Goal: Transaction & Acquisition: Purchase product/service

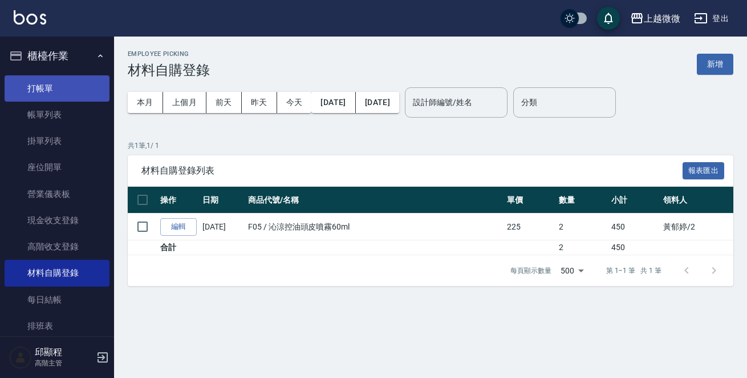
click at [51, 86] on link "打帳單" at bounding box center [57, 88] width 105 height 26
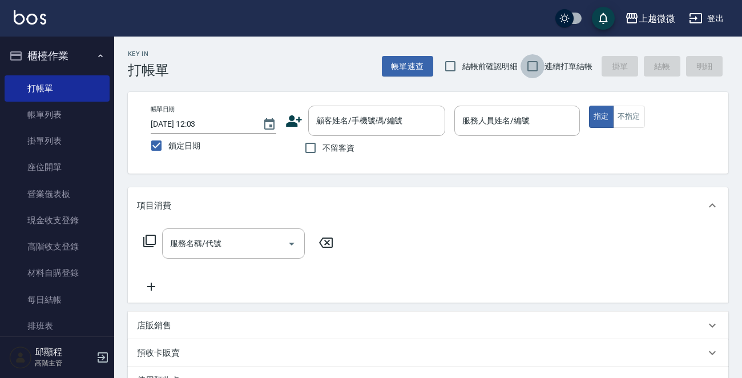
click at [531, 66] on input "連續打單結帳" at bounding box center [532, 66] width 24 height 24
checkbox input "true"
click at [371, 114] on div "顧客姓名/手機號碼/編號 顧客姓名/手機號碼/編號" at bounding box center [376, 121] width 137 height 30
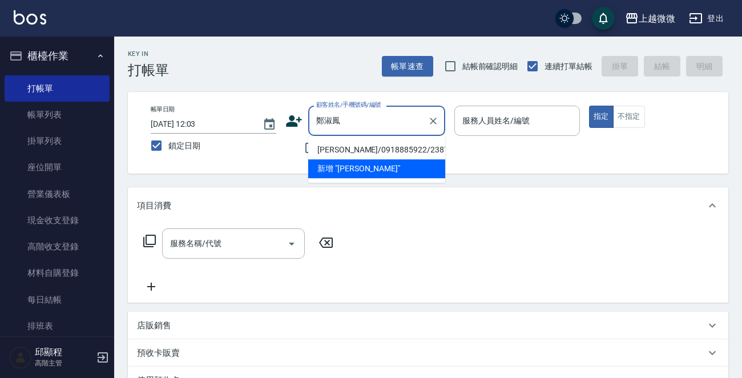
click at [365, 149] on li "[PERSON_NAME]/0918885922/2387" at bounding box center [376, 149] width 137 height 19
type input "[PERSON_NAME]/0918885922/2387"
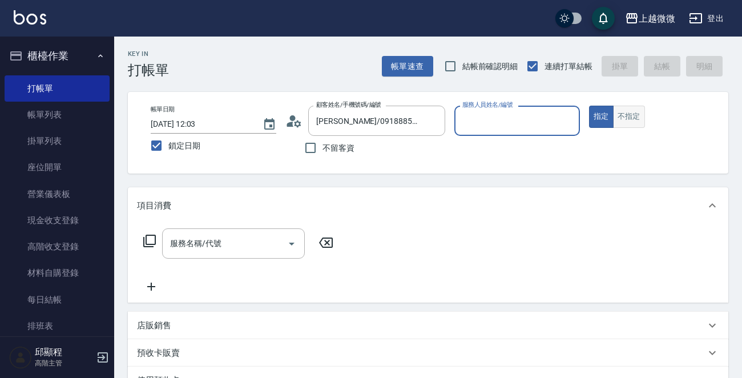
type input "Selin-5"
click at [191, 236] on input "服務名稱/代號" at bounding box center [224, 243] width 115 height 20
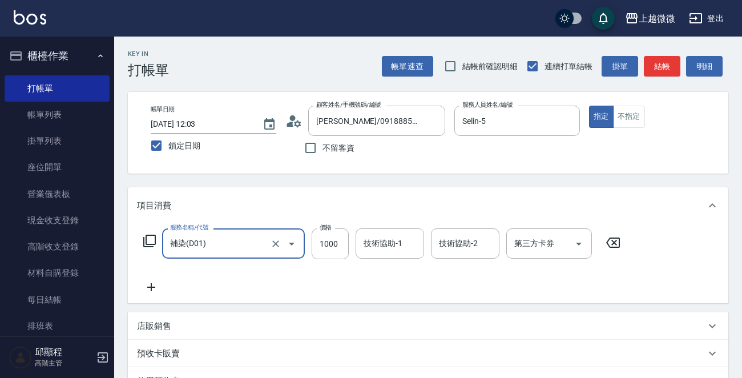
type input "補染(D01)"
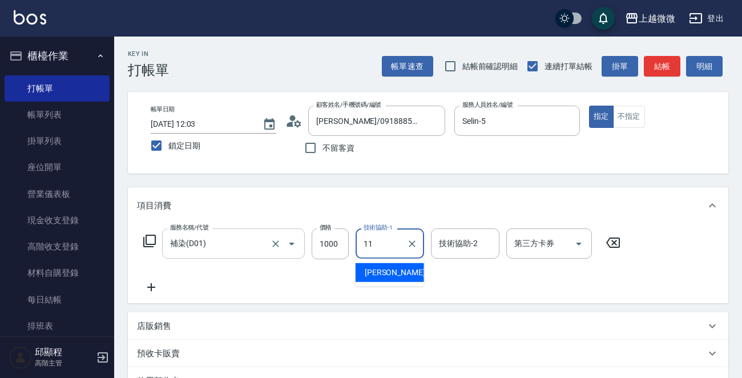
type input "[PERSON_NAME]-11"
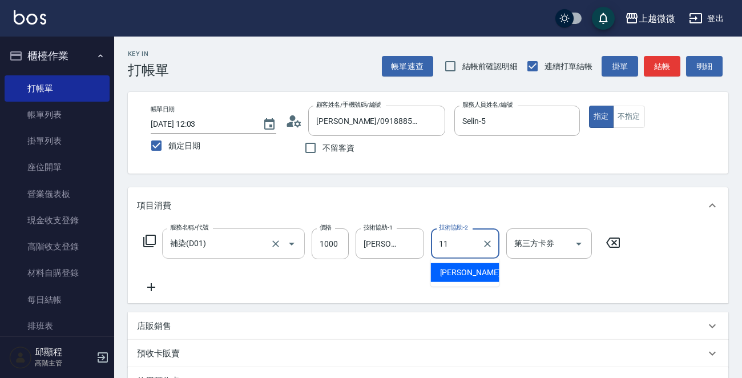
type input "[PERSON_NAME]-11"
click at [157, 287] on icon at bounding box center [151, 287] width 29 height 14
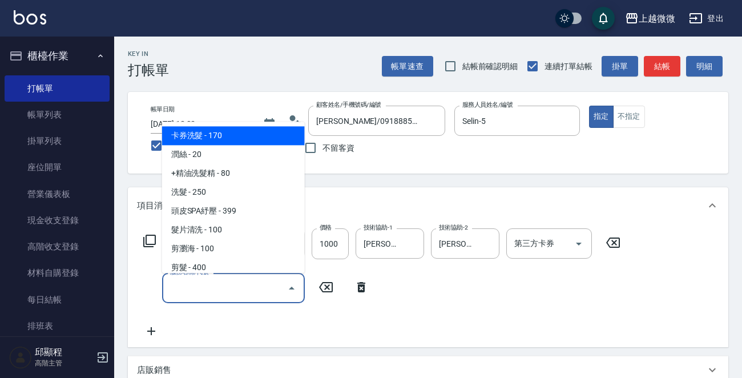
click at [206, 290] on input "服務名稱/代號" at bounding box center [224, 288] width 115 height 20
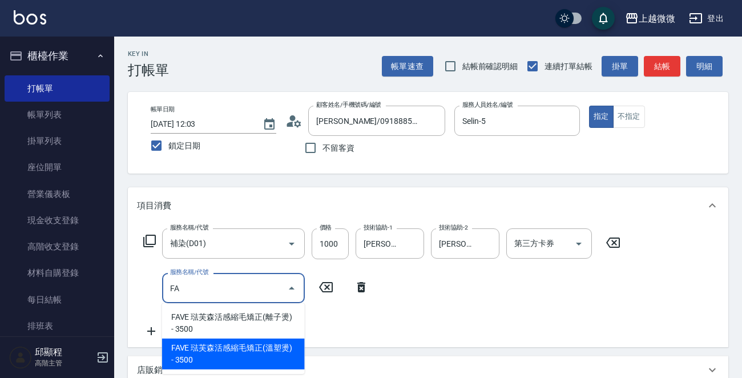
click at [247, 359] on span "FAVE 琺芙森活感縮毛矯正(溫塑燙) - 3500" at bounding box center [233, 353] width 143 height 31
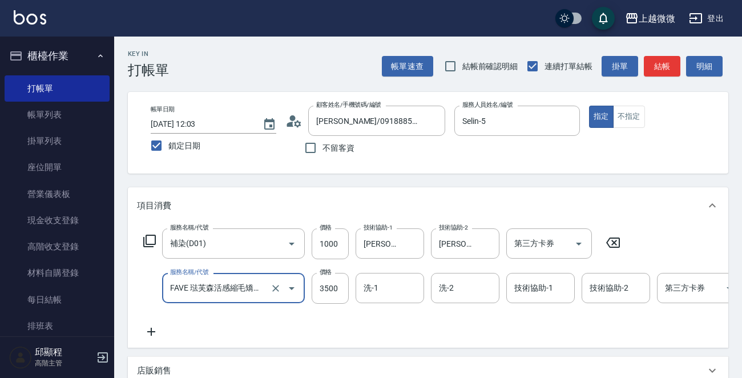
type input "FAVE 琺芙森活感縮毛矯正(溫塑燙)(C10)"
type input "3400"
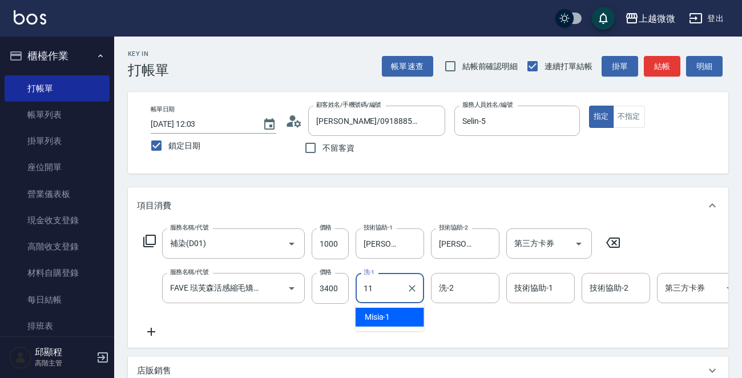
type input "[PERSON_NAME]-11"
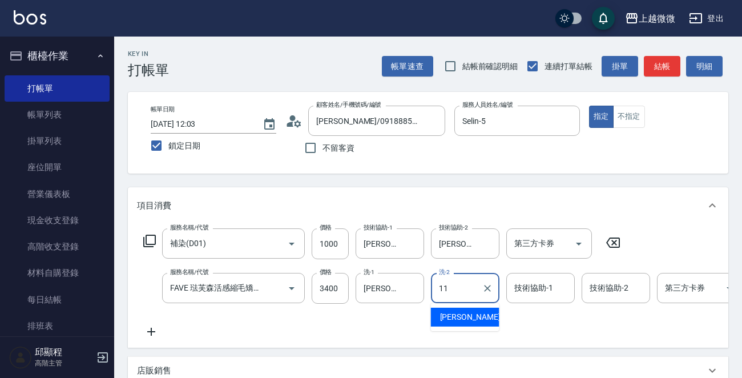
type input "[PERSON_NAME]-11"
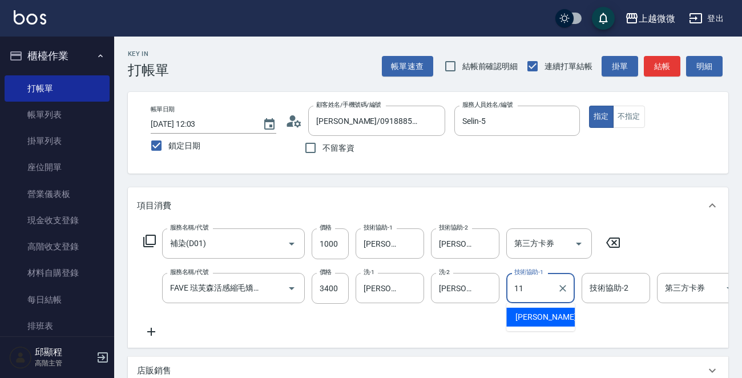
type input "[PERSON_NAME]-11"
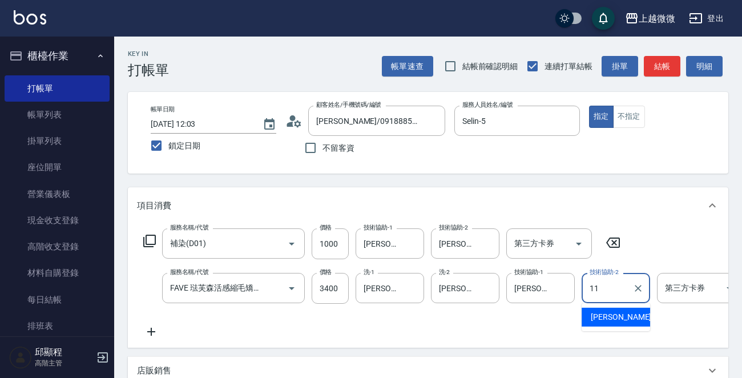
type input "[PERSON_NAME]-11"
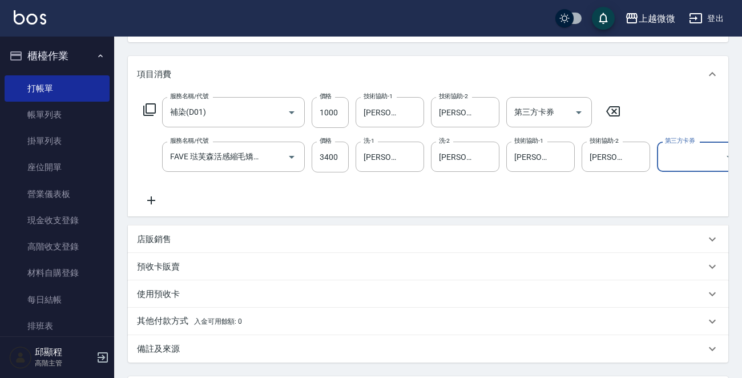
scroll to position [251, 0]
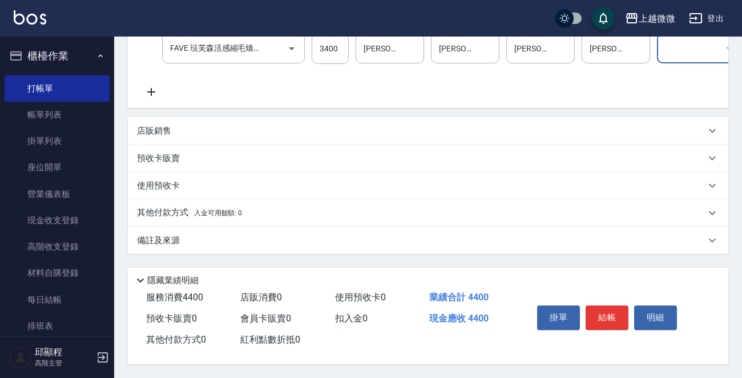
drag, startPoint x: 604, startPoint y: 313, endPoint x: 615, endPoint y: 311, distance: 11.1
click at [605, 314] on button "結帳" at bounding box center [606, 317] width 43 height 24
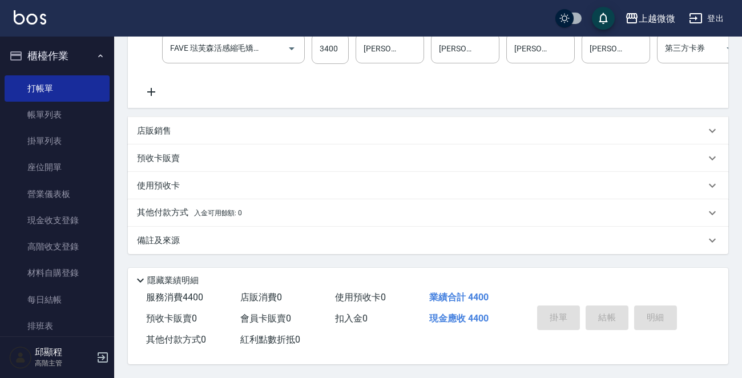
scroll to position [0, 0]
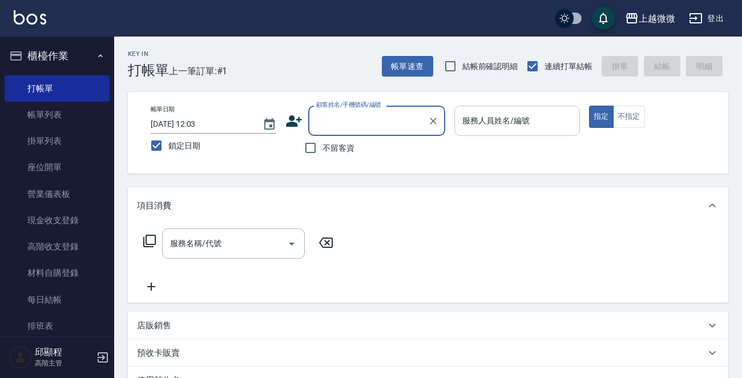
click at [482, 122] on div "服務人員姓名/編號 服務人員姓名/編號" at bounding box center [517, 121] width 126 height 30
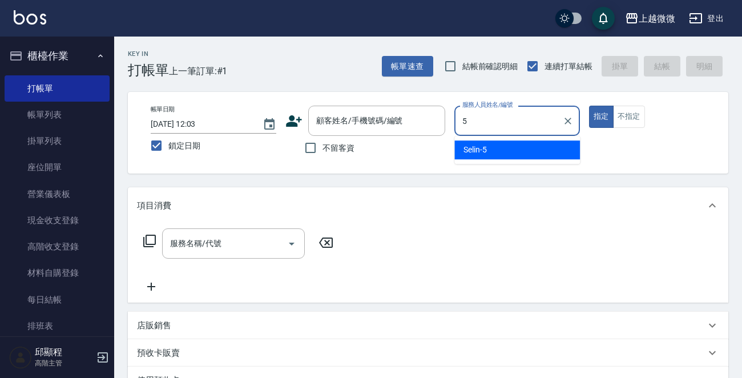
click at [485, 153] on span "Selin -5" at bounding box center [474, 150] width 23 height 12
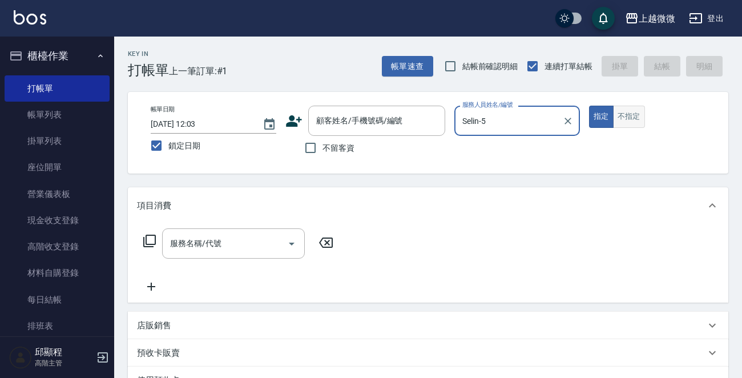
type input "Selin-5"
click at [640, 119] on button "不指定" at bounding box center [629, 117] width 32 height 22
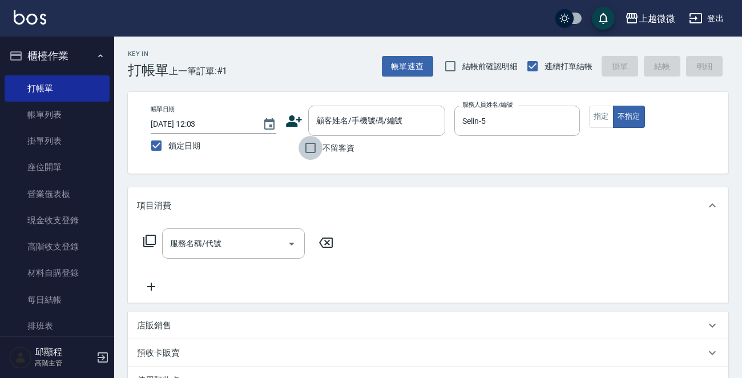
drag, startPoint x: 311, startPoint y: 145, endPoint x: 223, endPoint y: 261, distance: 144.9
click at [310, 145] on input "不留客資" at bounding box center [310, 148] width 24 height 24
checkbox input "true"
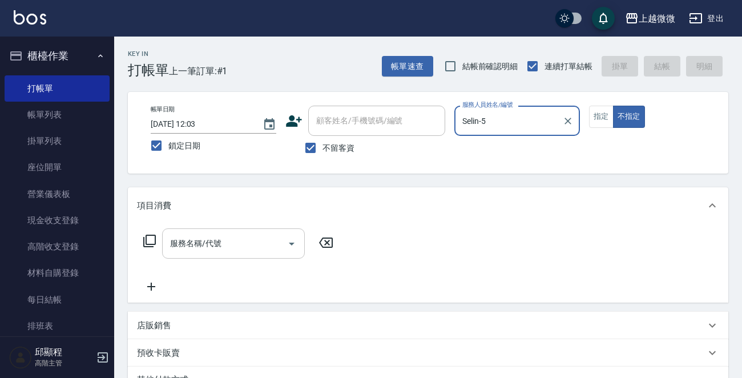
click at [216, 250] on input "服務名稱/代號" at bounding box center [224, 243] width 115 height 20
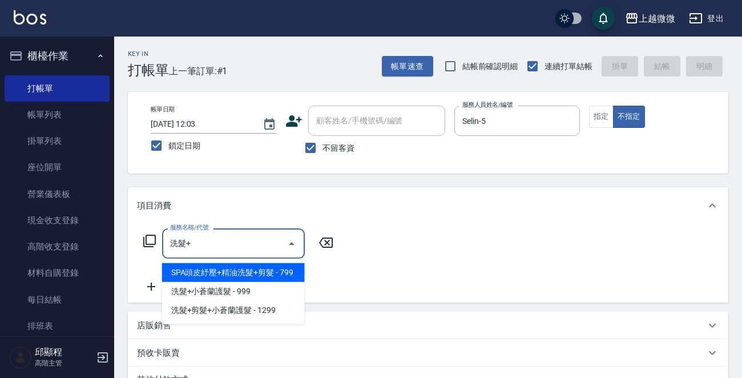
click at [276, 265] on span "SPA頭皮紓壓+精油洗髮+剪髮 - 799" at bounding box center [233, 272] width 143 height 19
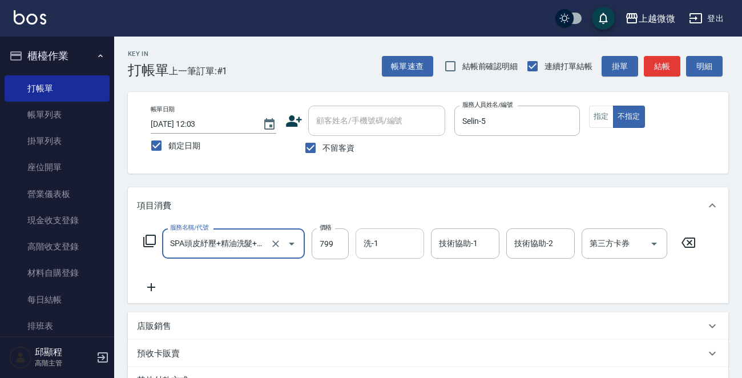
type input "SPA頭皮紓壓+精油洗髮+剪髮(I13)"
click at [398, 242] on input "洗-1" at bounding box center [390, 243] width 58 height 20
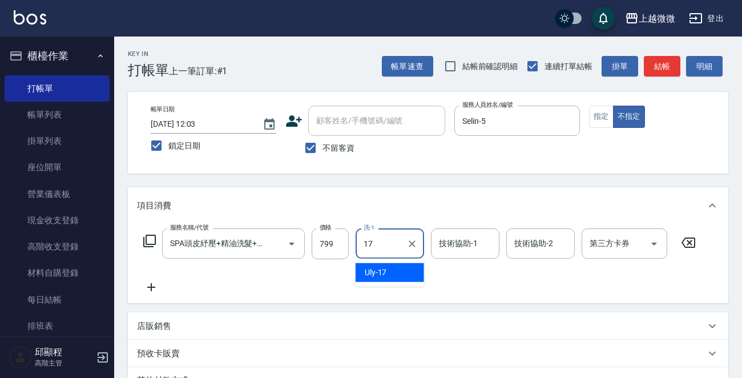
drag, startPoint x: 415, startPoint y: 285, endPoint x: 405, endPoint y: 281, distance: 10.3
click at [409, 284] on ul "Uly -17" at bounding box center [389, 272] width 68 height 28
click at [389, 260] on ul "Uly -17" at bounding box center [389, 272] width 68 height 28
type input "17"
click at [475, 245] on div "技術協助-1 技術協助-1" at bounding box center [465, 243] width 68 height 30
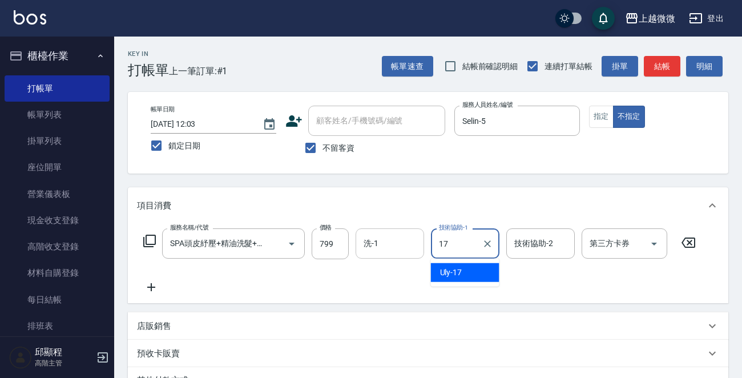
drag, startPoint x: 454, startPoint y: 262, endPoint x: 393, endPoint y: 256, distance: 61.4
click at [448, 273] on span "Uly -17" at bounding box center [451, 272] width 22 height 12
type input "Uly-17"
click at [389, 249] on input "洗-1" at bounding box center [390, 243] width 58 height 20
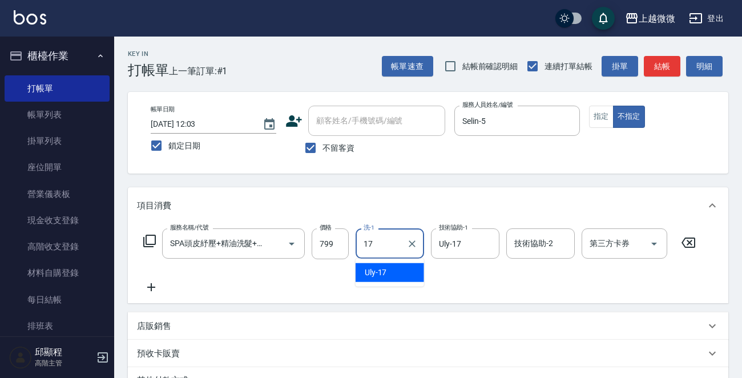
click at [405, 273] on div "Uly -17" at bounding box center [389, 272] width 68 height 19
type input "Uly-17"
click at [542, 244] on div "技術協助-2 技術協助-2" at bounding box center [540, 243] width 68 height 30
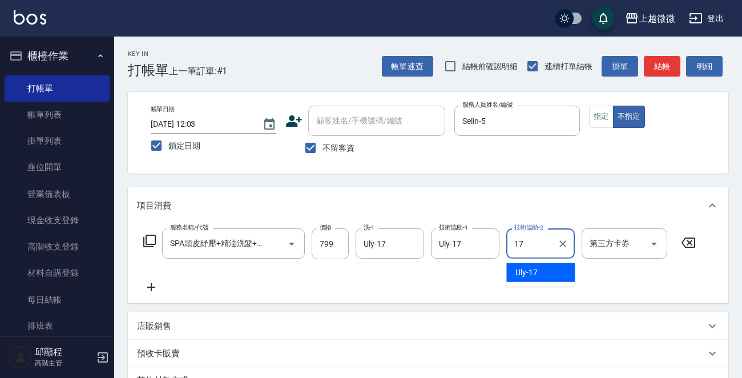
click at [546, 274] on div "Uly -17" at bounding box center [540, 272] width 68 height 19
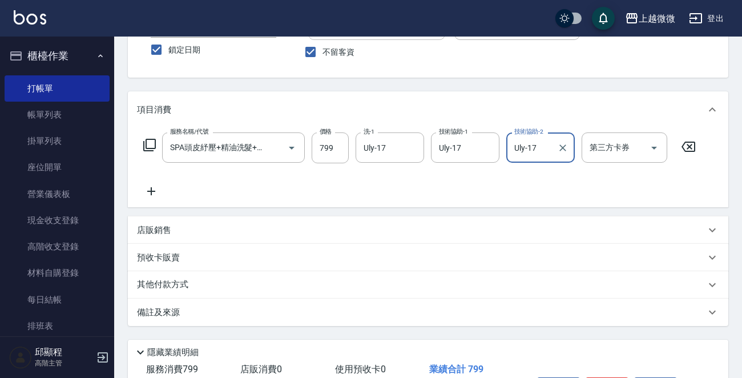
scroll to position [171, 0]
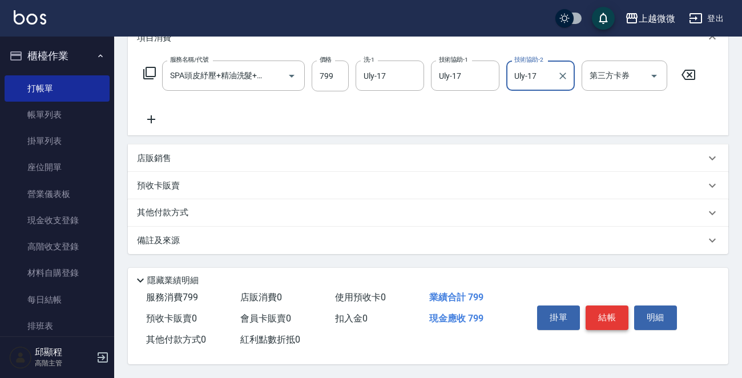
type input "Uly-17"
click at [608, 313] on button "結帳" at bounding box center [606, 317] width 43 height 24
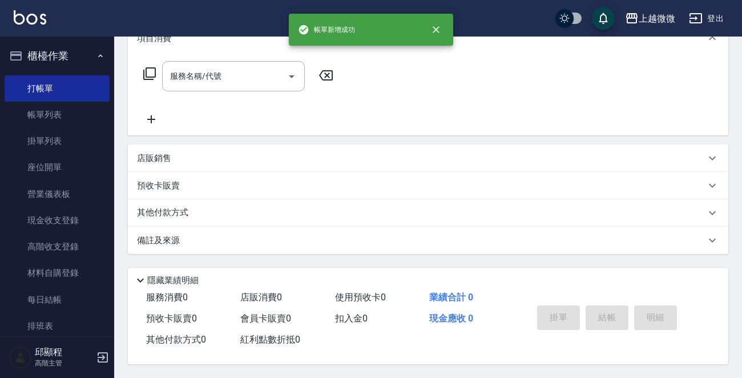
scroll to position [0, 0]
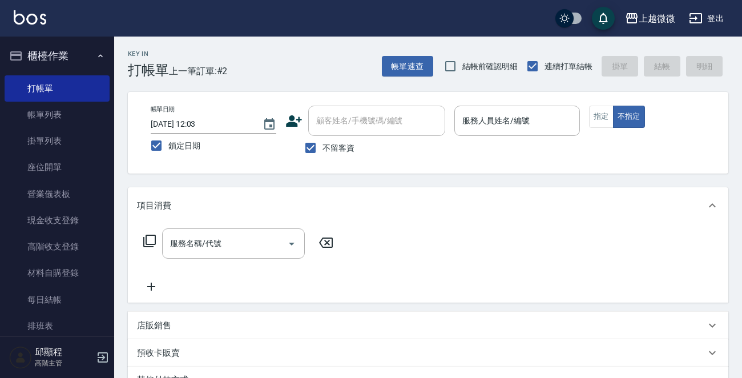
drag, startPoint x: 524, startPoint y: 141, endPoint x: 517, endPoint y: 128, distance: 15.3
click at [523, 141] on p at bounding box center [517, 142] width 126 height 12
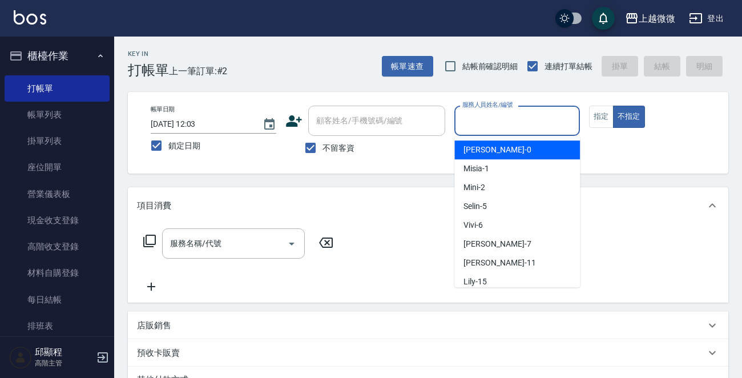
click at [517, 128] on input "服務人員姓名/編號" at bounding box center [516, 121] width 115 height 20
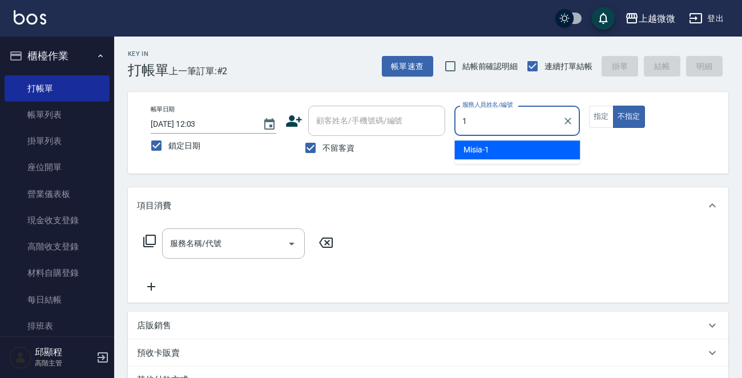
drag, startPoint x: 499, startPoint y: 153, endPoint x: 447, endPoint y: 202, distance: 71.0
click at [497, 153] on div "Misia -1" at bounding box center [517, 149] width 126 height 19
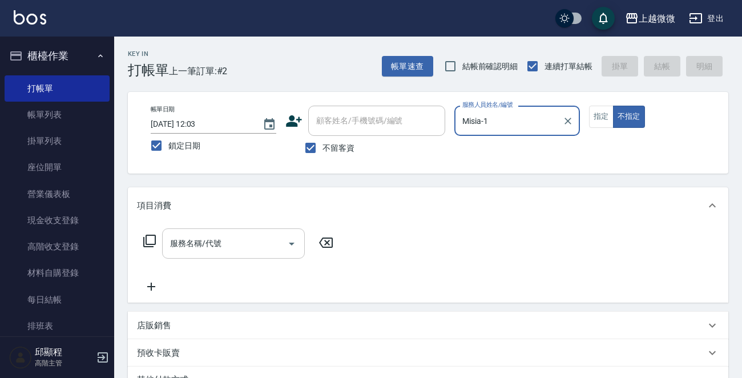
click at [226, 257] on div "服務名稱/代號" at bounding box center [233, 243] width 143 height 30
type input "Misia-1"
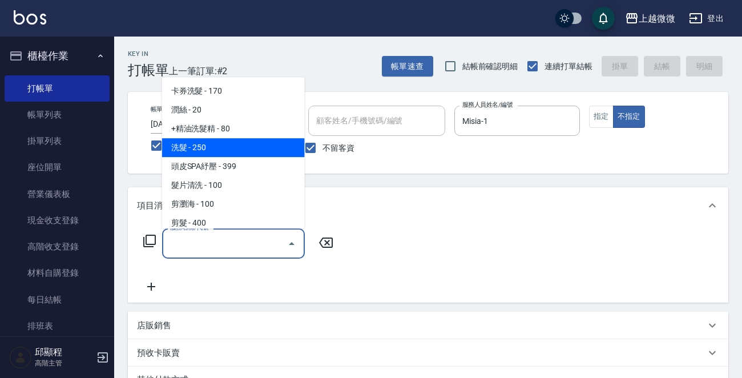
click at [199, 143] on span "洗髮 - 250" at bounding box center [233, 147] width 143 height 19
type input "洗髮(A03)"
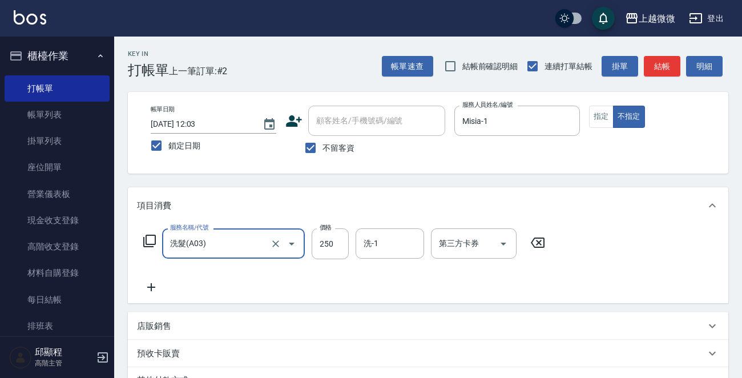
drag, startPoint x: 151, startPoint y: 278, endPoint x: 155, endPoint y: 285, distance: 7.9
click at [150, 278] on div "服務名稱/代號 洗髮(A03) 服務名稱/代號 價格 250 價格 洗-1 洗-1 第三方卡券 第三方卡券" at bounding box center [344, 261] width 415 height 66
click at [155, 286] on icon at bounding box center [151, 287] width 8 height 8
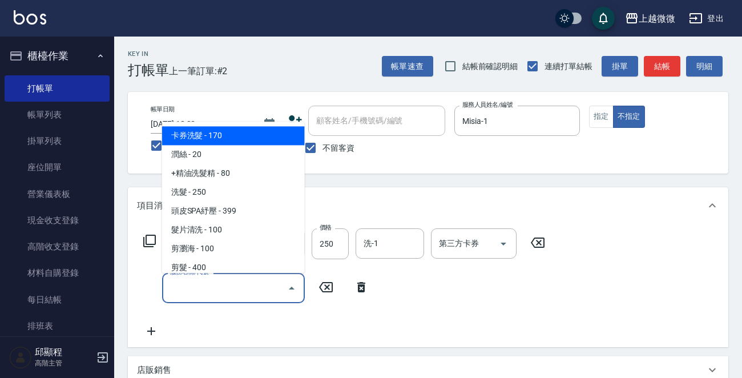
click at [211, 288] on input "服務名稱/代號" at bounding box center [224, 288] width 115 height 20
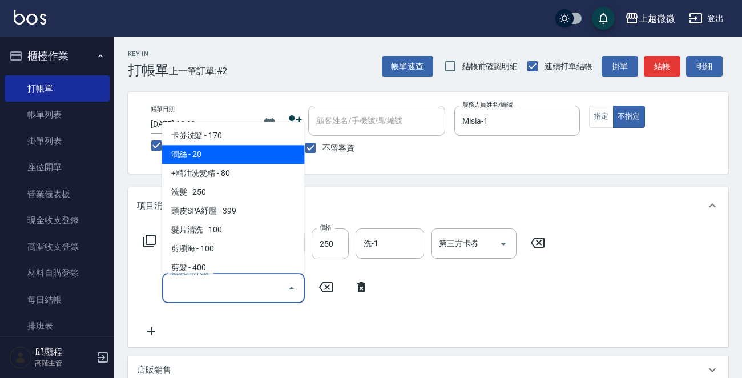
click at [220, 158] on span "潤絲 - 20" at bounding box center [233, 154] width 143 height 19
type input "潤絲(A01)"
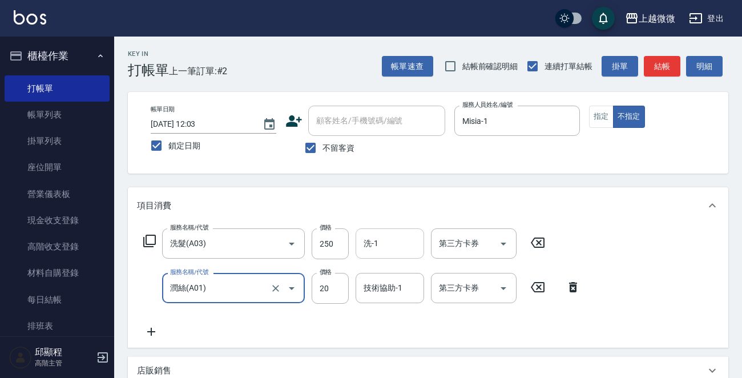
click at [373, 239] on div "洗-1 洗-1" at bounding box center [389, 243] width 68 height 30
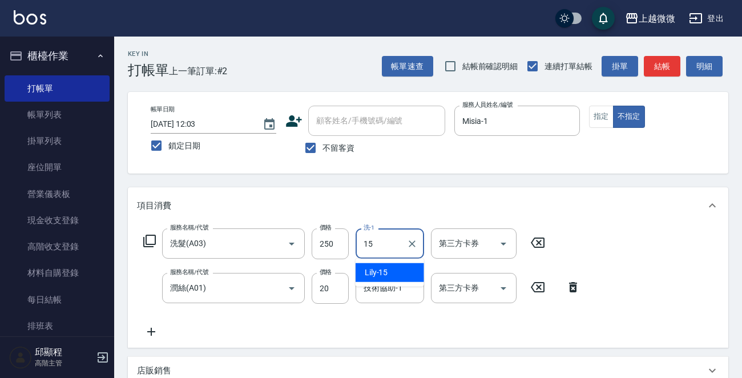
click at [377, 276] on span "Lily -15" at bounding box center [376, 272] width 23 height 12
type input "Lily-15"
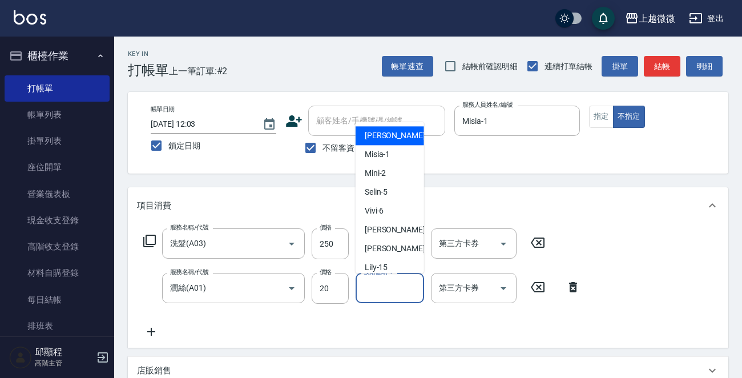
click at [376, 295] on input "技術協助-1" at bounding box center [390, 288] width 58 height 20
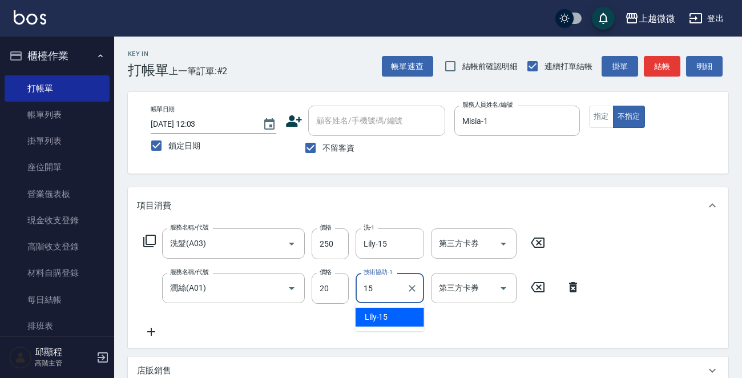
click at [378, 308] on div "Lily -15" at bounding box center [389, 317] width 68 height 19
type input "Lily-15"
click at [332, 236] on input "250" at bounding box center [330, 243] width 37 height 31
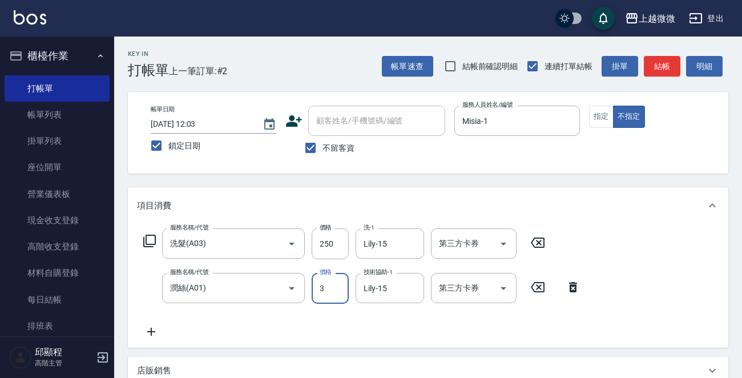
click at [319, 292] on input "3" at bounding box center [330, 288] width 37 height 31
drag, startPoint x: 310, startPoint y: 292, endPoint x: 301, endPoint y: 292, distance: 8.6
click at [301, 292] on div "服務名稱/代號 [PERSON_NAME](A01) 服務名稱/代號 價格 3 價格 技術協助-1 Lily-15 技術協助-1 第三方卡券 第三方卡券" at bounding box center [362, 288] width 450 height 31
type input "20"
click at [241, 242] on input "洗髮(A03)" at bounding box center [217, 243] width 100 height 20
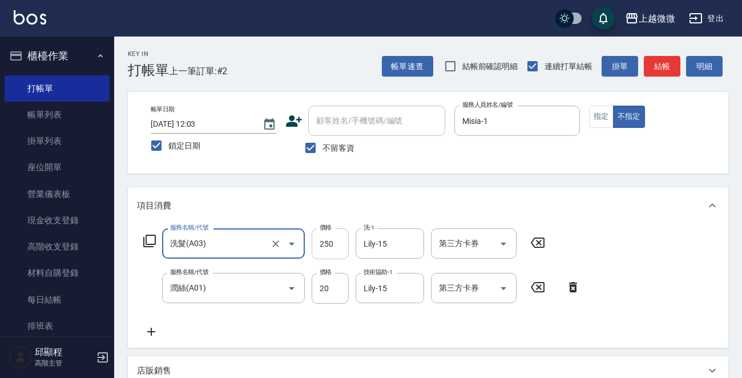
click at [338, 247] on input "250" at bounding box center [330, 243] width 37 height 31
click at [337, 241] on input "250" at bounding box center [330, 243] width 37 height 31
type input "300"
click at [643, 208] on div "項目消費" at bounding box center [421, 206] width 568 height 12
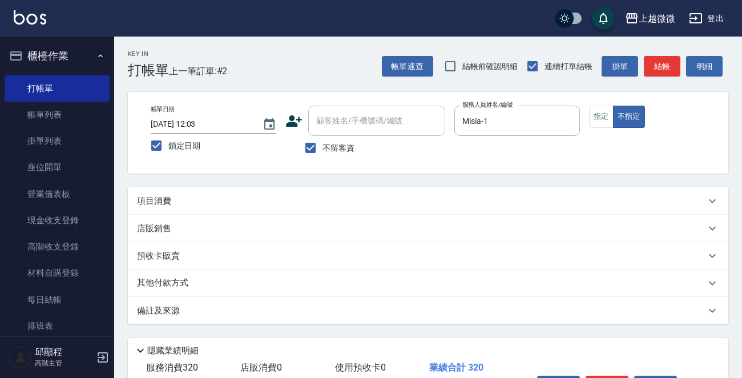
click at [643, 208] on div "項目消費" at bounding box center [428, 200] width 600 height 27
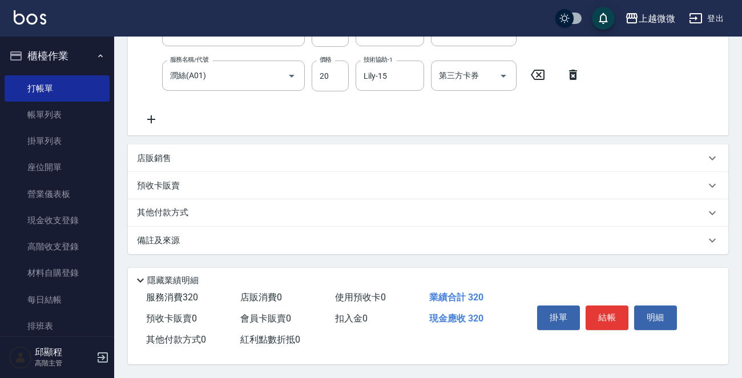
scroll to position [215, 0]
click at [613, 314] on button "結帳" at bounding box center [606, 317] width 43 height 24
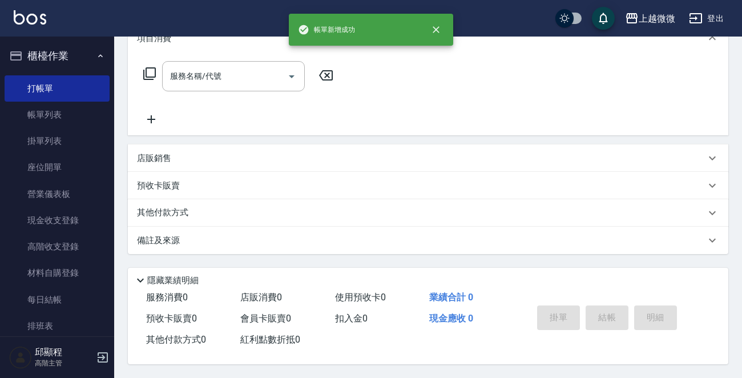
scroll to position [0, 0]
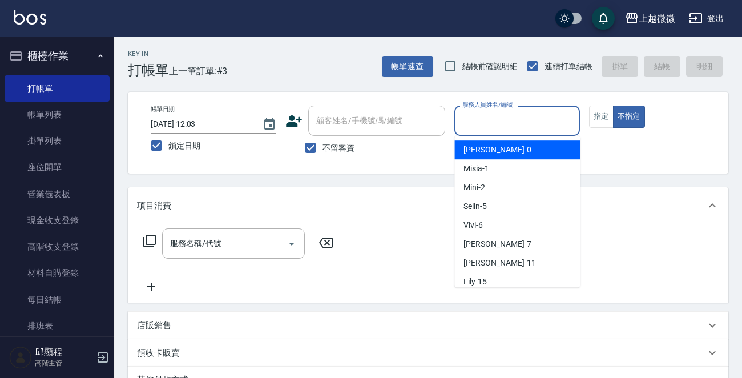
click at [501, 125] on input "服務人員姓名/編號" at bounding box center [516, 121] width 115 height 20
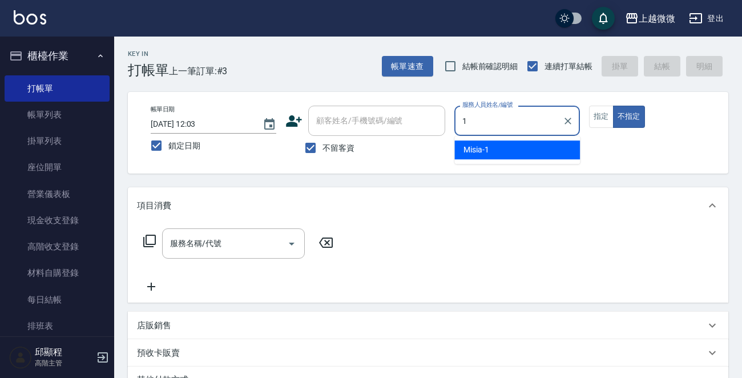
click at [490, 151] on div "Misia -1" at bounding box center [517, 149] width 126 height 19
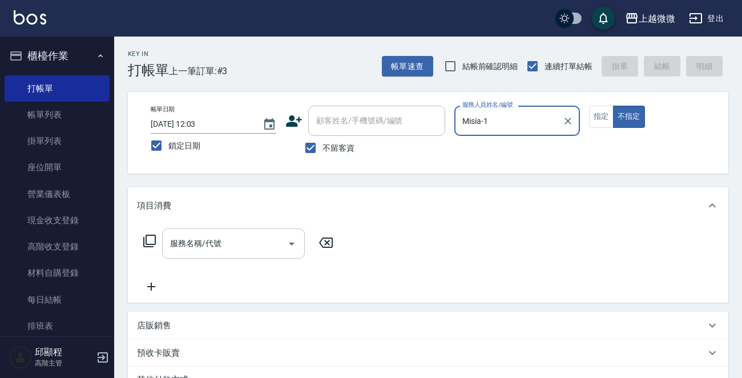
click at [228, 257] on div "服務名稱/代號" at bounding box center [233, 243] width 143 height 30
type input "Misia-1"
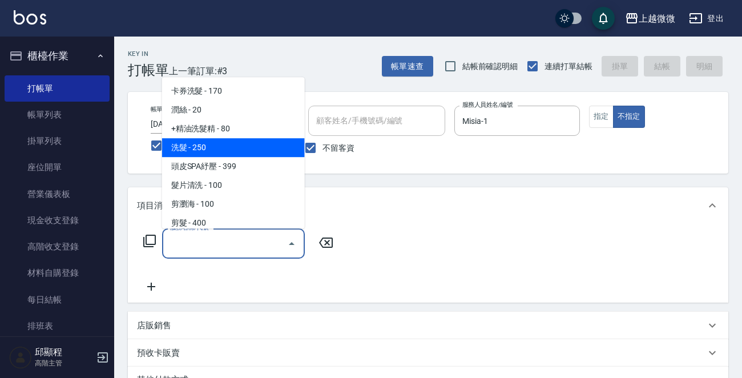
drag, startPoint x: 231, startPoint y: 141, endPoint x: 212, endPoint y: 161, distance: 26.6
click at [230, 141] on span "洗髮 - 250" at bounding box center [233, 147] width 143 height 19
type input "洗髮(A03)"
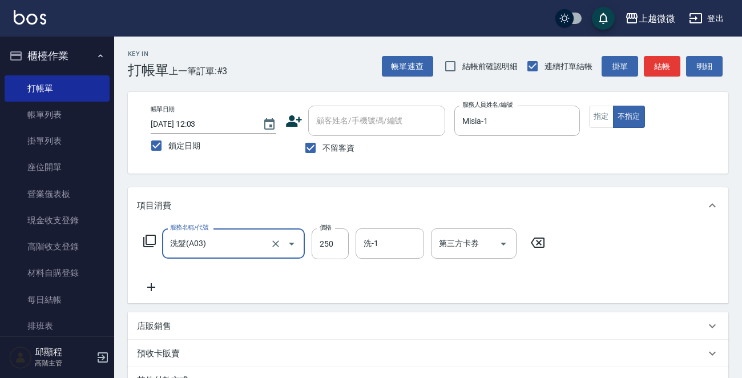
click at [149, 291] on icon at bounding box center [151, 287] width 29 height 14
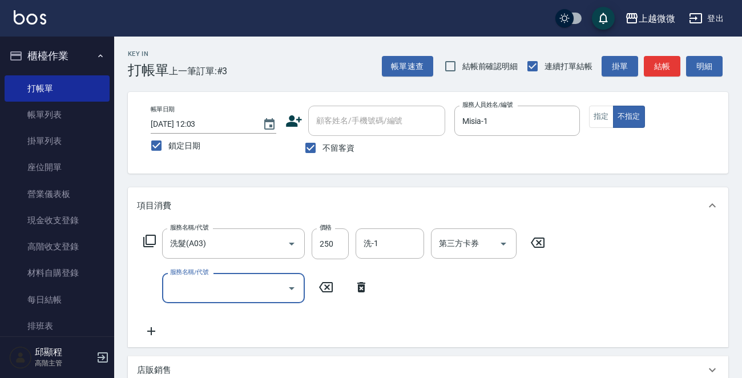
click at [228, 294] on input "服務名稱/代號" at bounding box center [224, 288] width 115 height 20
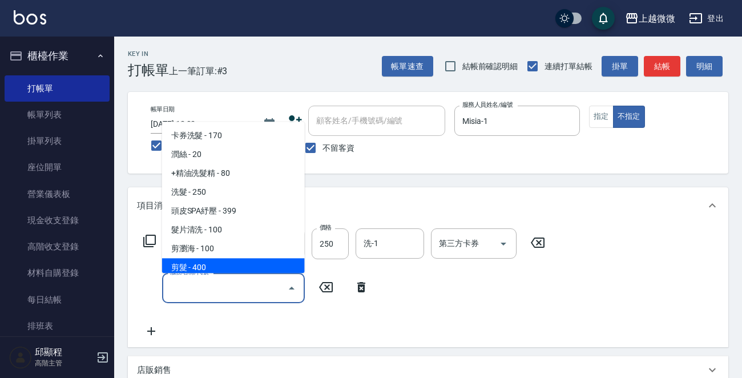
click at [224, 266] on span "剪髮 - 400" at bounding box center [233, 267] width 143 height 19
type input "剪髮(B02)"
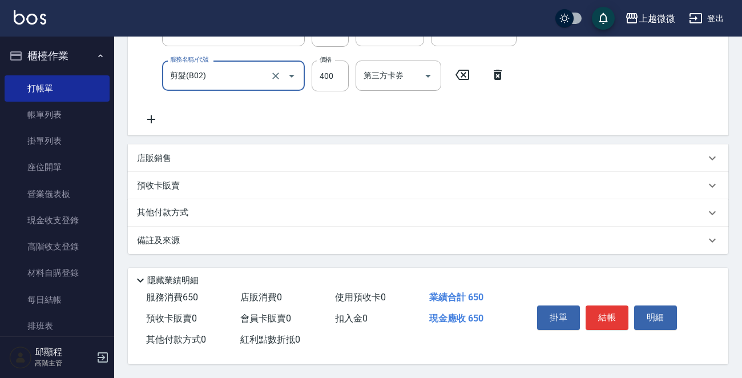
scroll to position [44, 0]
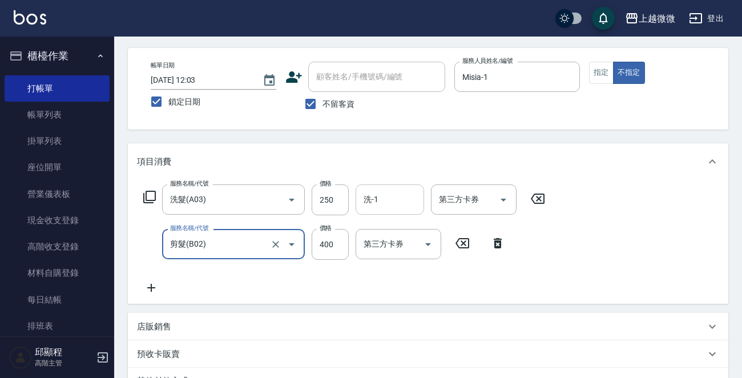
click at [392, 204] on input "洗-1" at bounding box center [390, 199] width 58 height 20
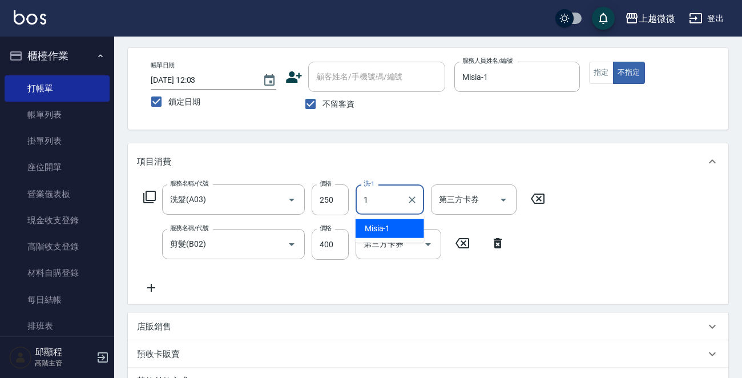
click at [383, 231] on span "Misia -1" at bounding box center [378, 229] width 26 height 12
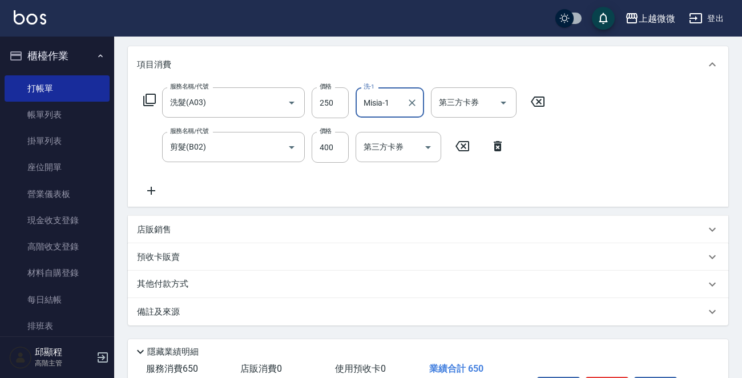
scroll to position [215, 0]
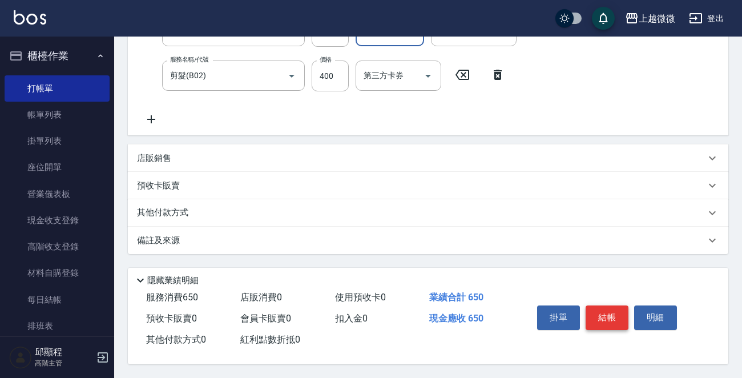
type input "Misia-1"
click at [602, 313] on button "結帳" at bounding box center [606, 317] width 43 height 24
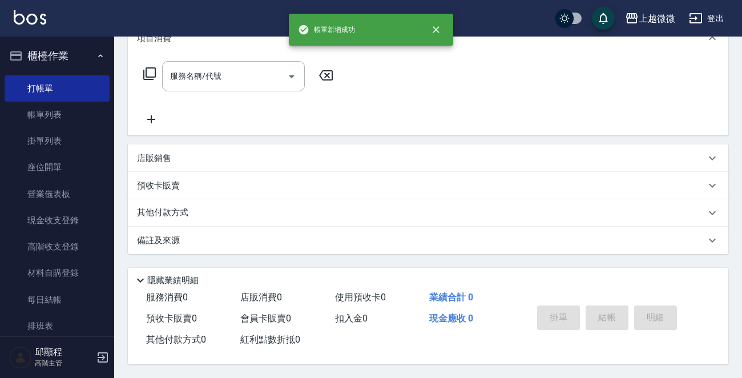
scroll to position [0, 0]
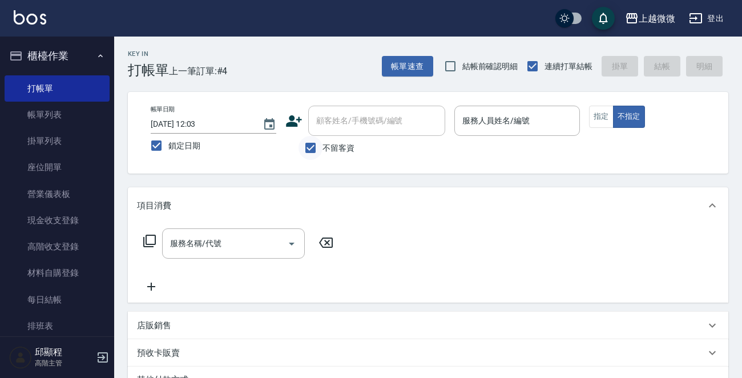
click at [310, 149] on input "不留客資" at bounding box center [310, 148] width 24 height 24
checkbox input "false"
drag, startPoint x: 341, startPoint y: 126, endPoint x: 382, endPoint y: 114, distance: 42.2
click at [345, 123] on input "顧客姓名/手機號碼/編號" at bounding box center [368, 121] width 110 height 20
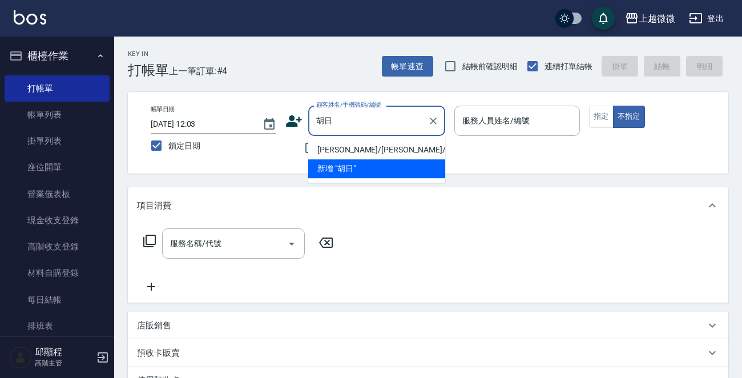
click at [361, 153] on li "[PERSON_NAME]/[PERSON_NAME]/1847" at bounding box center [376, 149] width 137 height 19
type input "[PERSON_NAME]/[PERSON_NAME]/1847"
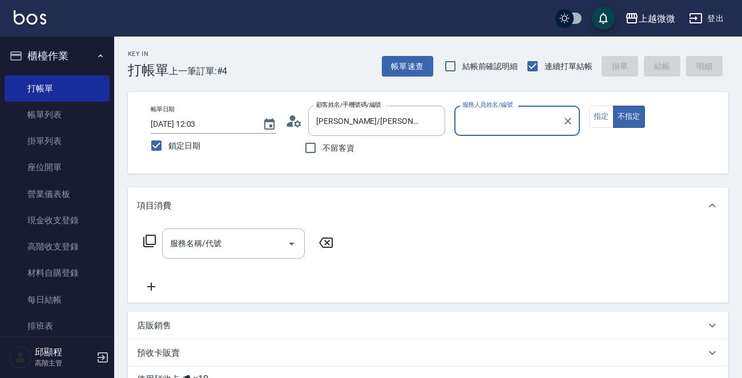
type input "Selin-5"
click at [608, 112] on button "指定" at bounding box center [601, 117] width 25 height 22
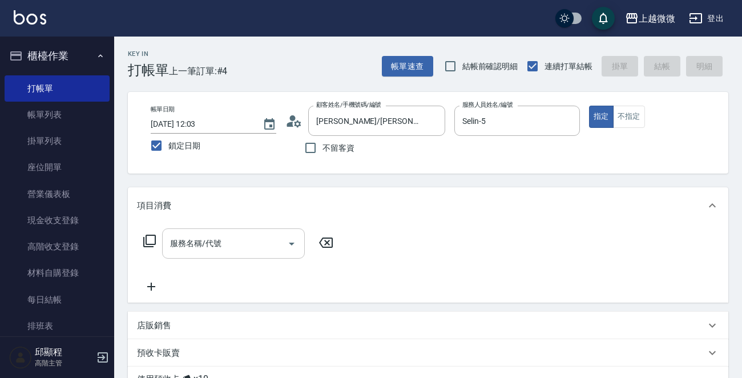
click at [225, 244] on input "服務名稱/代號" at bounding box center [224, 243] width 115 height 20
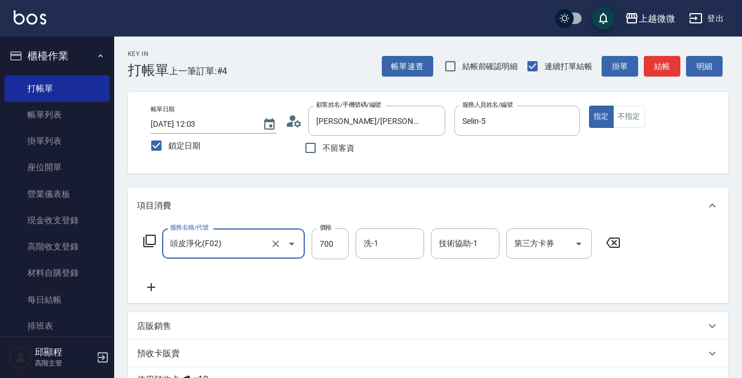
type input "頭皮淨化(F02)"
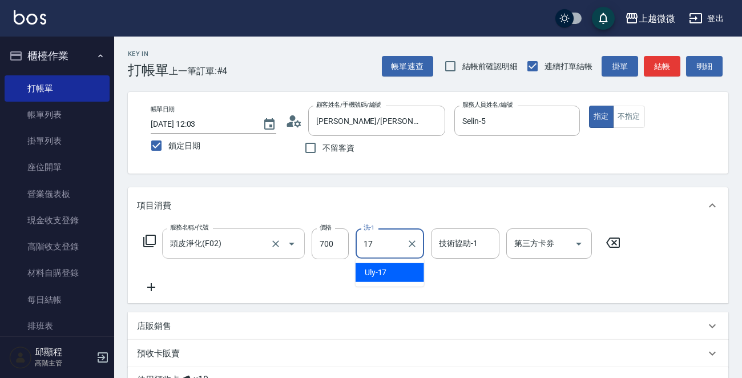
type input "Uly-17"
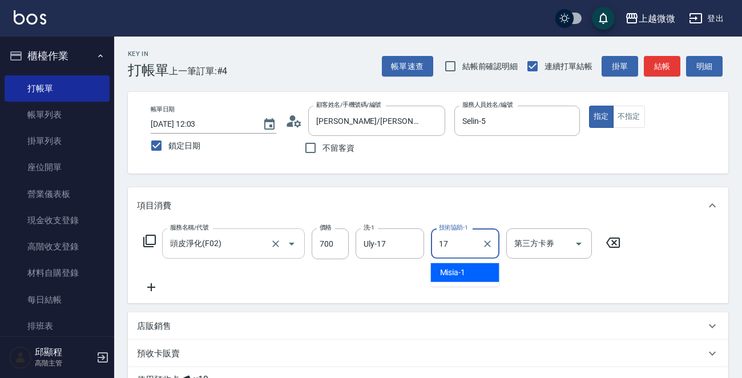
type input "Uly-17"
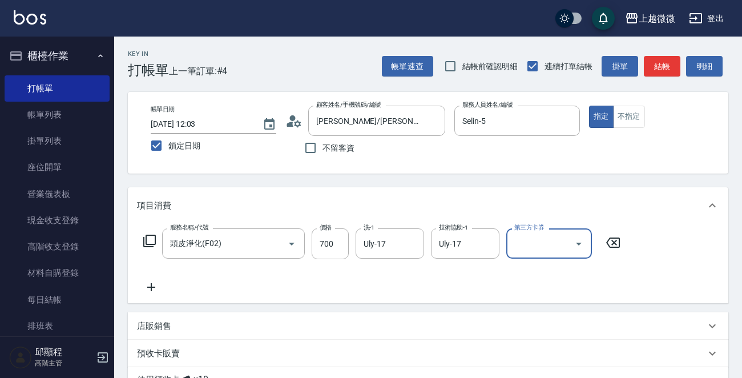
click at [153, 289] on icon at bounding box center [151, 287] width 29 height 14
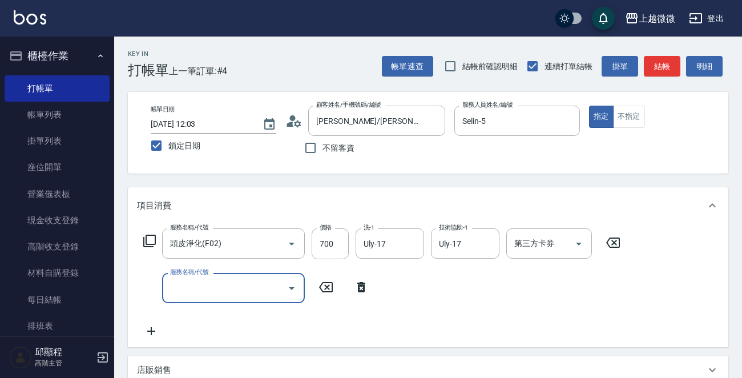
click at [212, 280] on input "服務名稱/代號" at bounding box center [224, 288] width 115 height 20
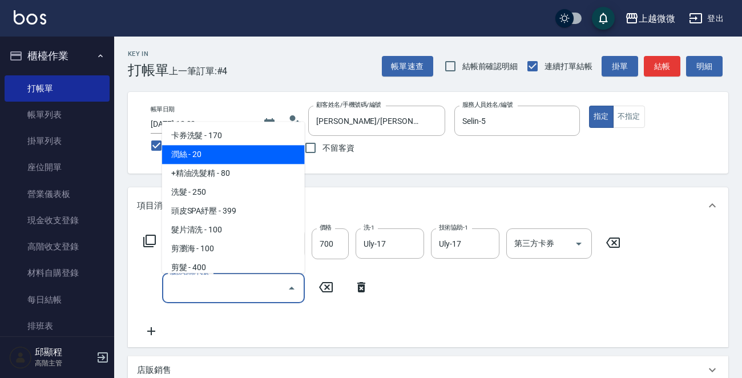
click at [217, 147] on span "潤絲 - 20" at bounding box center [233, 154] width 143 height 19
type input "潤絲(A01)"
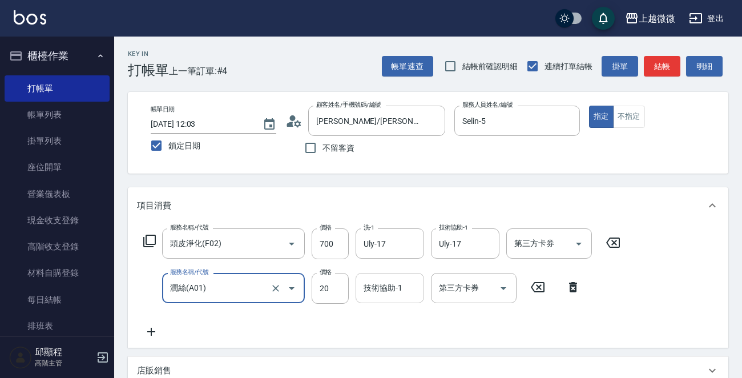
click at [375, 288] on div "技術協助-1 技術協助-1" at bounding box center [389, 288] width 68 height 30
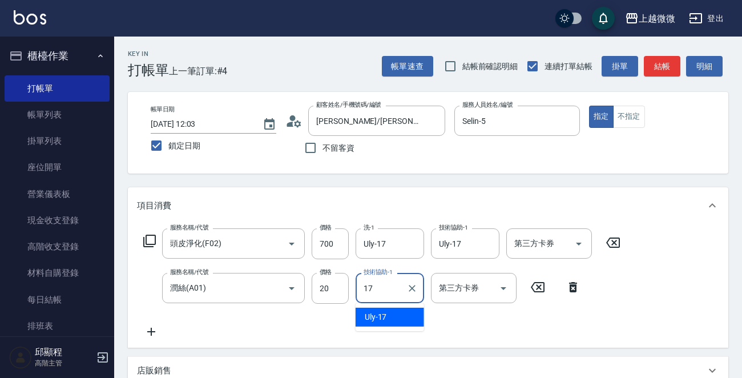
click at [373, 319] on span "Uly -17" at bounding box center [376, 317] width 22 height 12
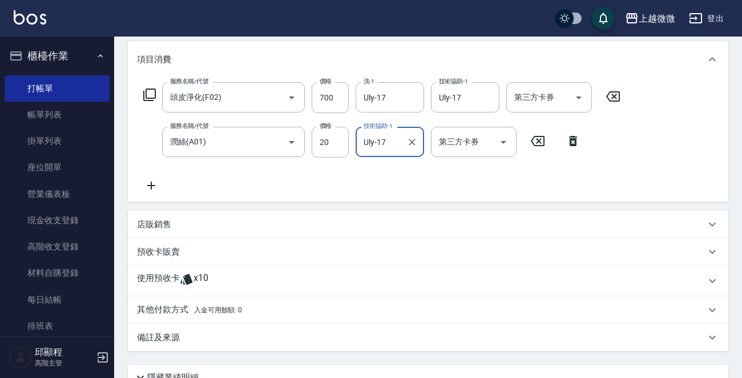
scroll to position [245, 0]
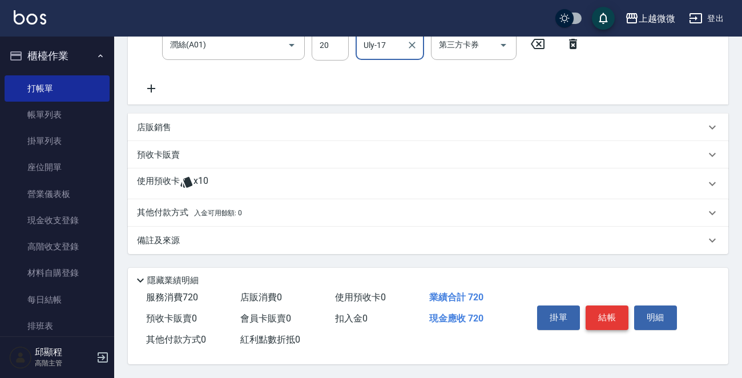
type input "Uly-17"
click at [608, 309] on button "結帳" at bounding box center [606, 317] width 43 height 24
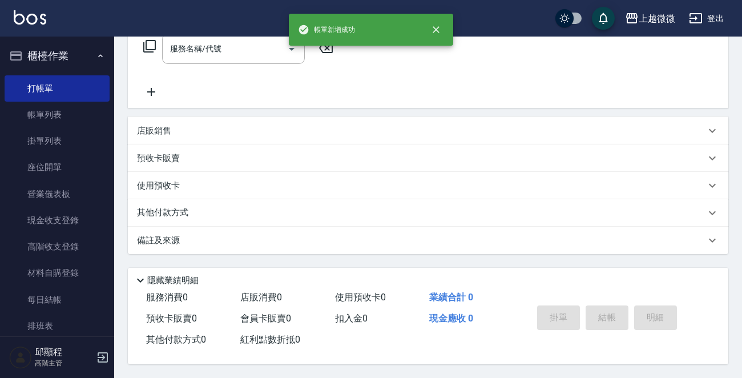
scroll to position [0, 0]
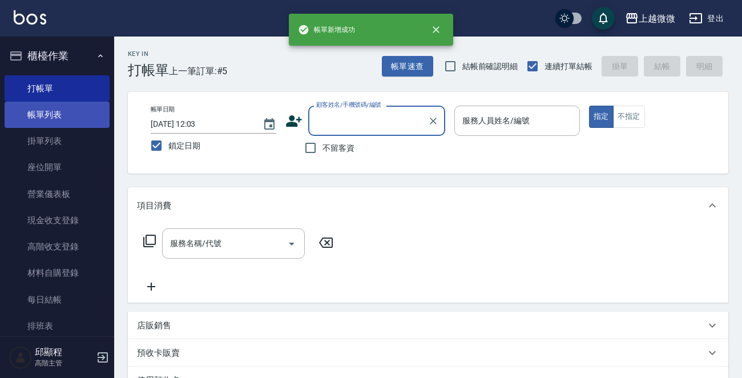
click at [34, 115] on link "帳單列表" at bounding box center [57, 115] width 105 height 26
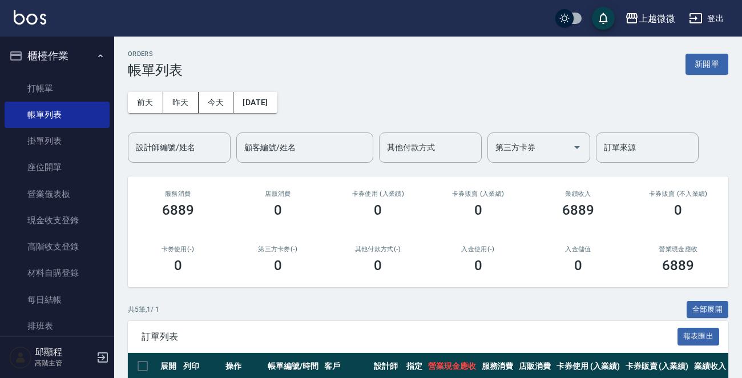
scroll to position [171, 0]
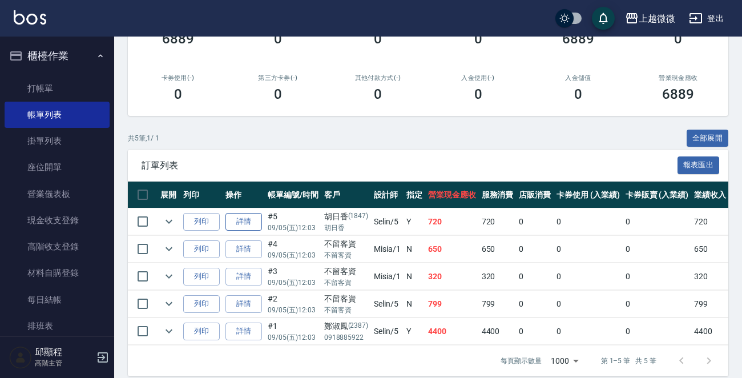
click at [243, 223] on link "詳情" at bounding box center [243, 222] width 37 height 18
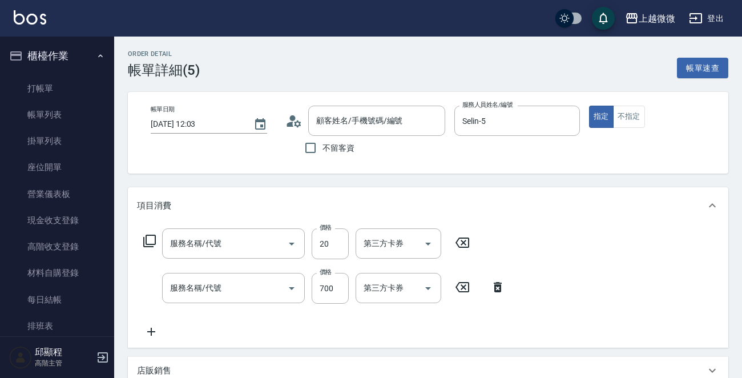
type input "[DATE] 12:03"
type input "Selin-5"
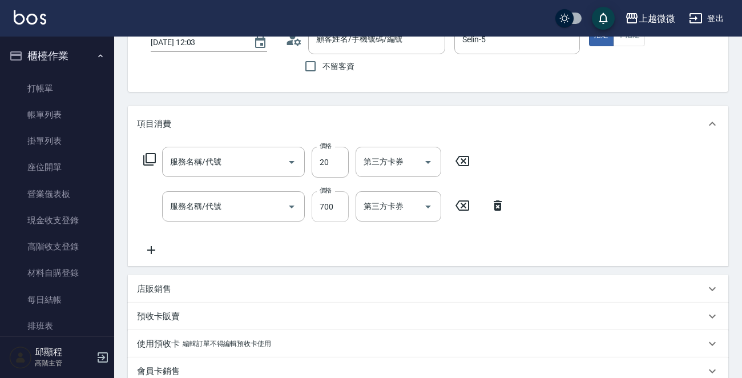
type input "潤絲(A01)"
type input "頭皮淨化(F02)"
type input "[PERSON_NAME]/[PERSON_NAME]/1847"
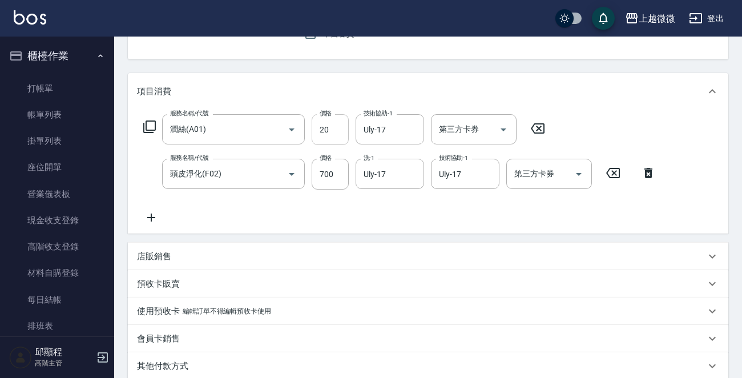
click at [333, 125] on input "20" at bounding box center [330, 129] width 37 height 31
type input "0"
click at [413, 242] on div "店販銷售 服務人員姓名/編號 服務人員姓名/編號 商品代號/名稱 商品代號/名稱" at bounding box center [428, 255] width 600 height 27
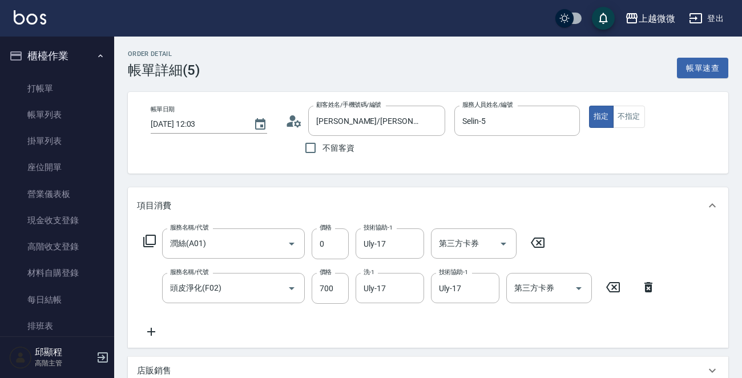
scroll to position [264, 0]
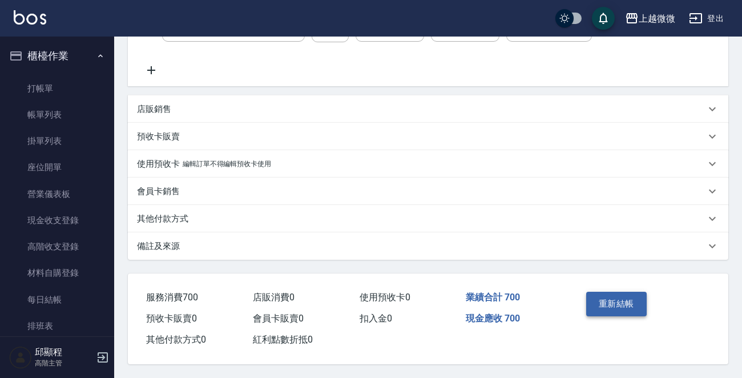
click at [610, 296] on button "重新結帳" at bounding box center [616, 304] width 60 height 24
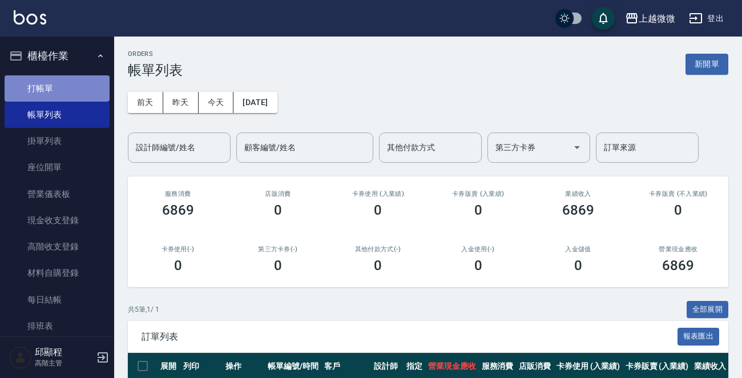
click at [85, 94] on link "打帳單" at bounding box center [57, 88] width 105 height 26
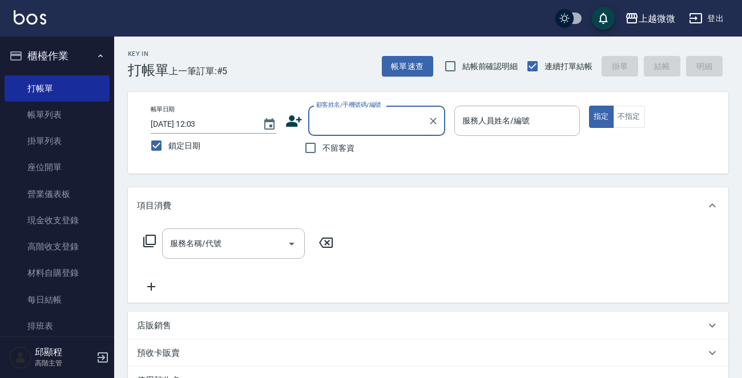
click at [519, 114] on div "服務人員姓名/編號 服務人員姓名/編號" at bounding box center [517, 121] width 126 height 30
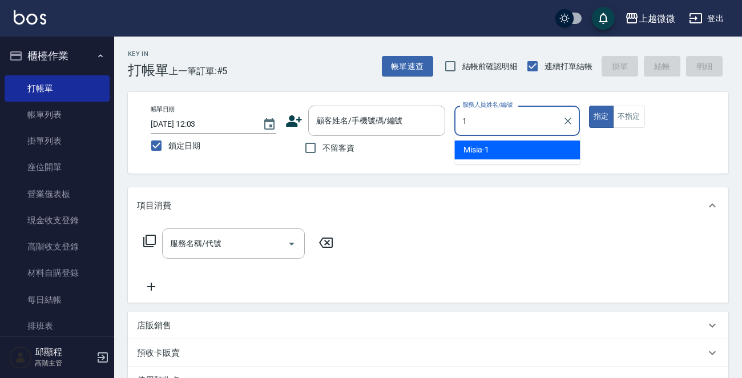
click at [503, 156] on div "Misia -1" at bounding box center [517, 149] width 126 height 19
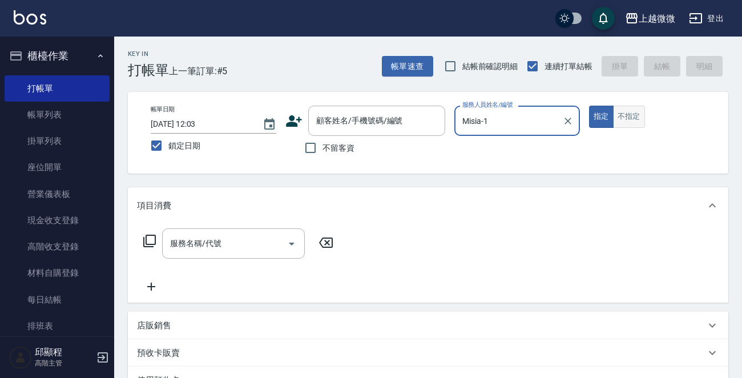
type input "Misia-1"
click at [625, 118] on button "不指定" at bounding box center [629, 117] width 32 height 22
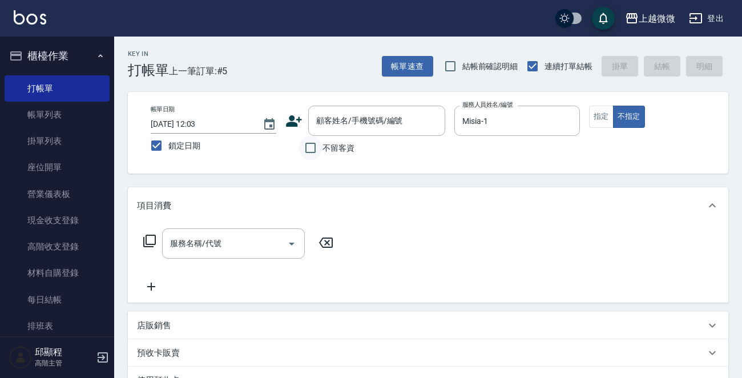
click at [304, 148] on input "不留客資" at bounding box center [310, 148] width 24 height 24
checkbox input "true"
click at [224, 238] on input "服務名稱/代號" at bounding box center [224, 243] width 115 height 20
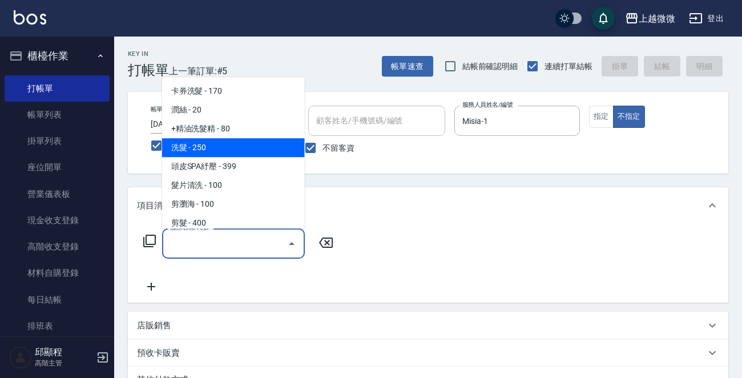
click at [217, 148] on span "洗髮 - 250" at bounding box center [233, 147] width 143 height 19
type input "洗髮(A03)"
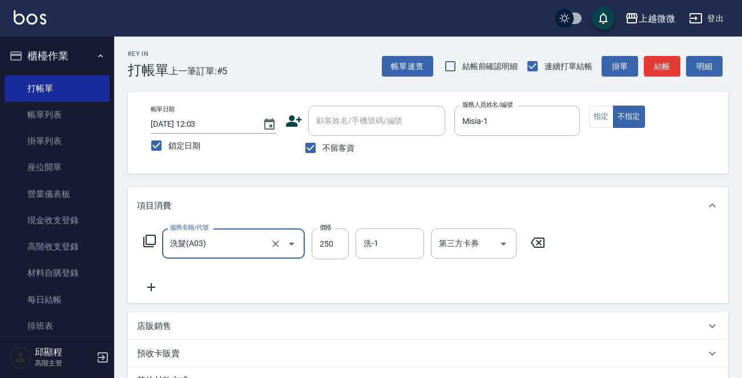
click at [153, 287] on icon at bounding box center [151, 287] width 8 height 8
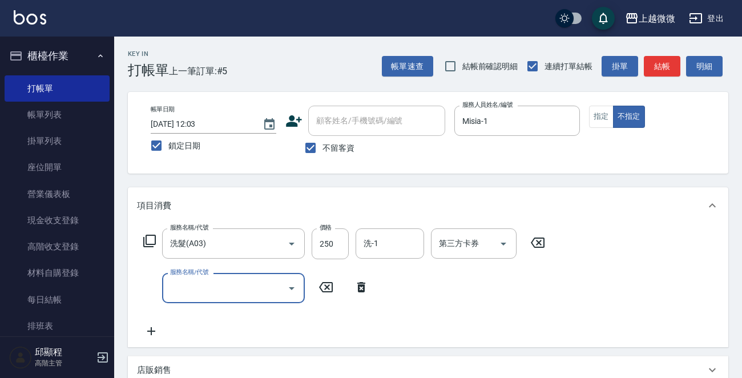
click at [215, 294] on input "服務名稱/代號" at bounding box center [224, 288] width 115 height 20
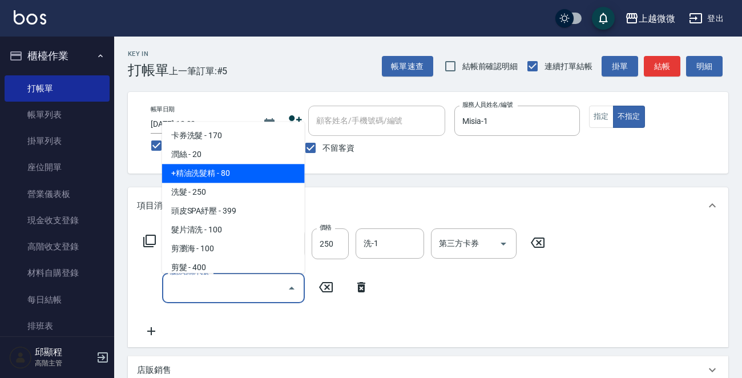
click at [243, 176] on span "+精油洗髮精 - 80" at bounding box center [233, 173] width 143 height 19
type input "+精油洗髮精(A02)"
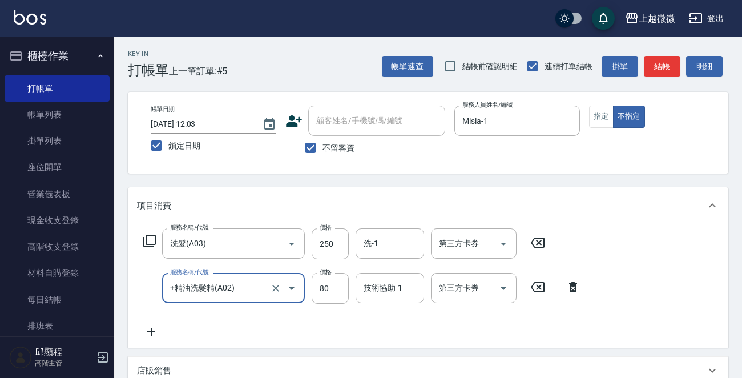
click at [151, 335] on icon at bounding box center [151, 331] width 8 height 8
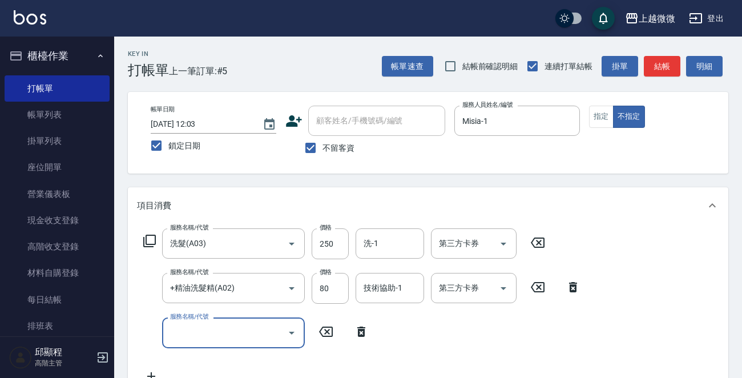
click at [204, 325] on input "服務名稱/代號" at bounding box center [224, 332] width 115 height 20
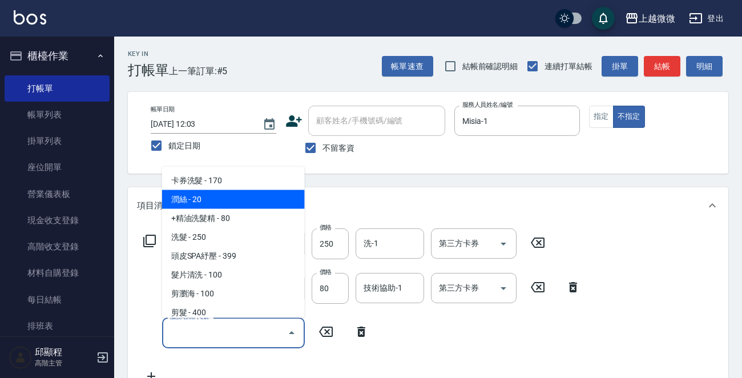
click at [223, 195] on span "潤絲 - 20" at bounding box center [233, 199] width 143 height 19
type input "潤絲(A01)"
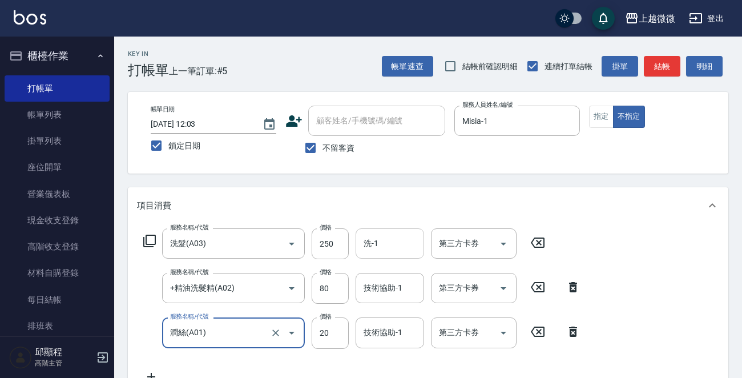
click at [387, 240] on input "洗-1" at bounding box center [390, 243] width 58 height 20
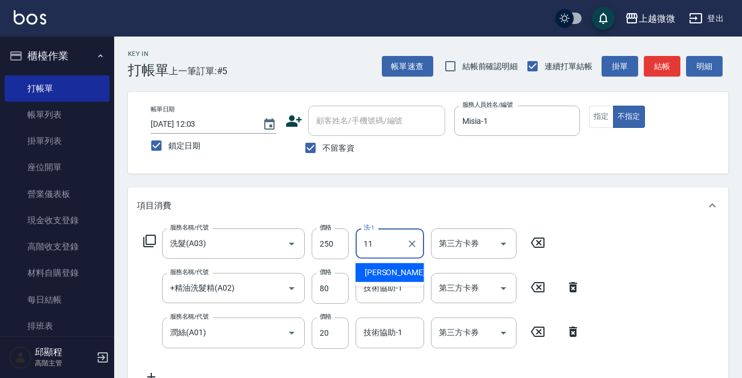
click at [383, 268] on span "[PERSON_NAME] -11" at bounding box center [401, 272] width 72 height 12
type input "[PERSON_NAME]-11"
click at [395, 290] on div "技術協助-1 技術協助-1" at bounding box center [389, 288] width 68 height 30
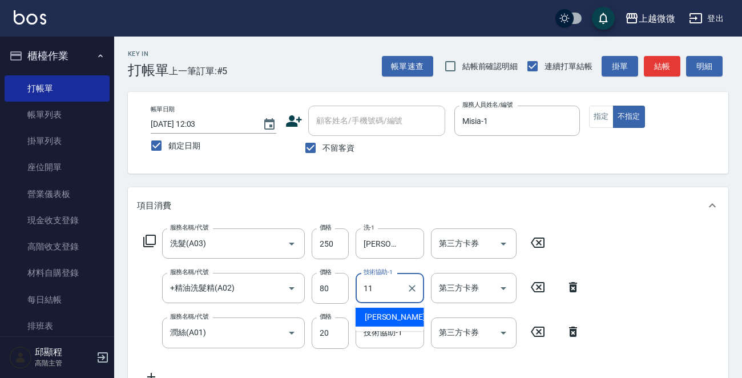
click at [390, 310] on div "[PERSON_NAME] -11" at bounding box center [389, 317] width 68 height 19
type input "[PERSON_NAME]-11"
click at [389, 329] on div "技術協助-1 技術協助-1" at bounding box center [389, 332] width 68 height 30
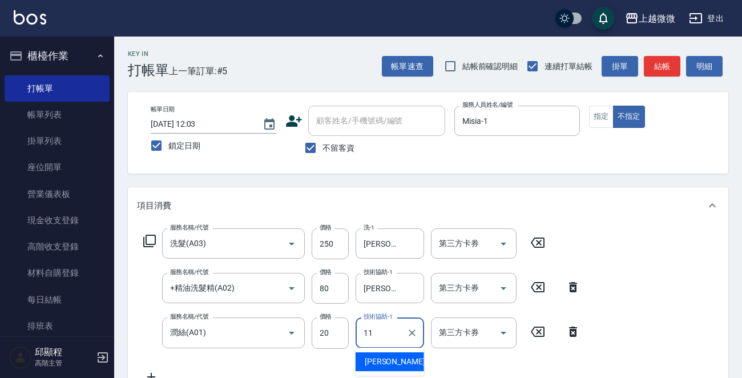
click at [394, 358] on span "[PERSON_NAME] -11" at bounding box center [401, 361] width 72 height 12
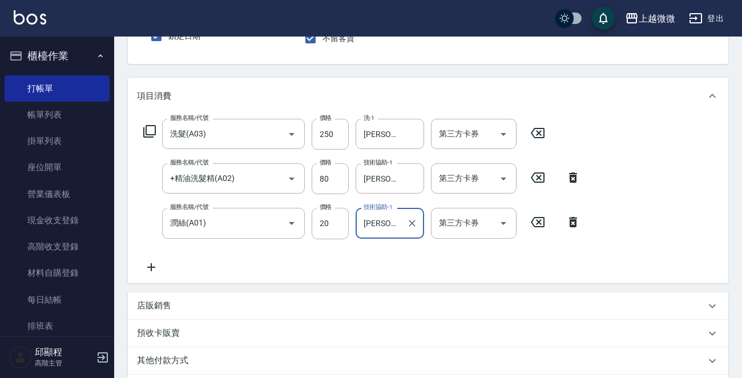
scroll to position [260, 0]
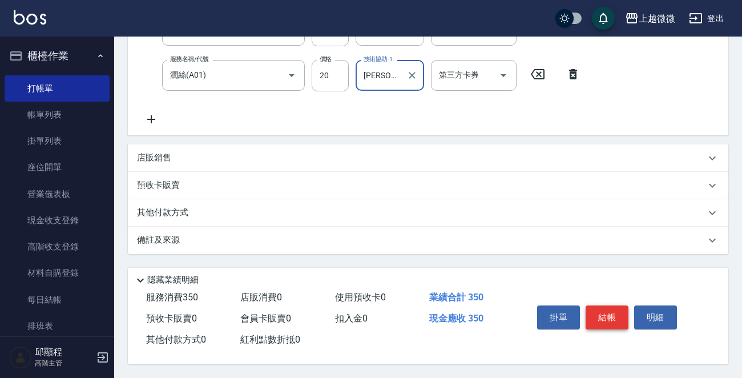
type input "[PERSON_NAME]-11"
click at [626, 313] on button "結帳" at bounding box center [606, 317] width 43 height 24
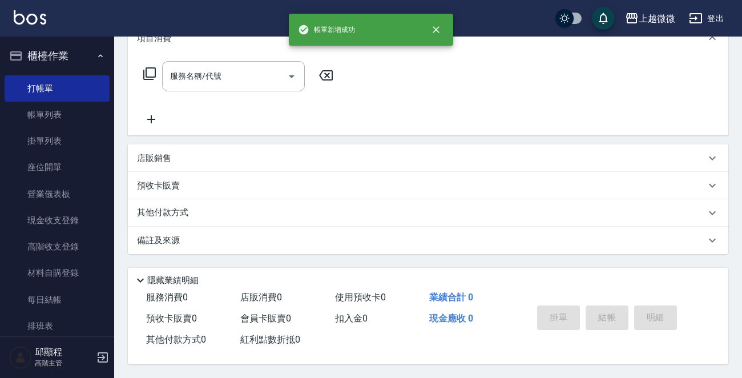
scroll to position [0, 0]
